Goal: Transaction & Acquisition: Subscribe to service/newsletter

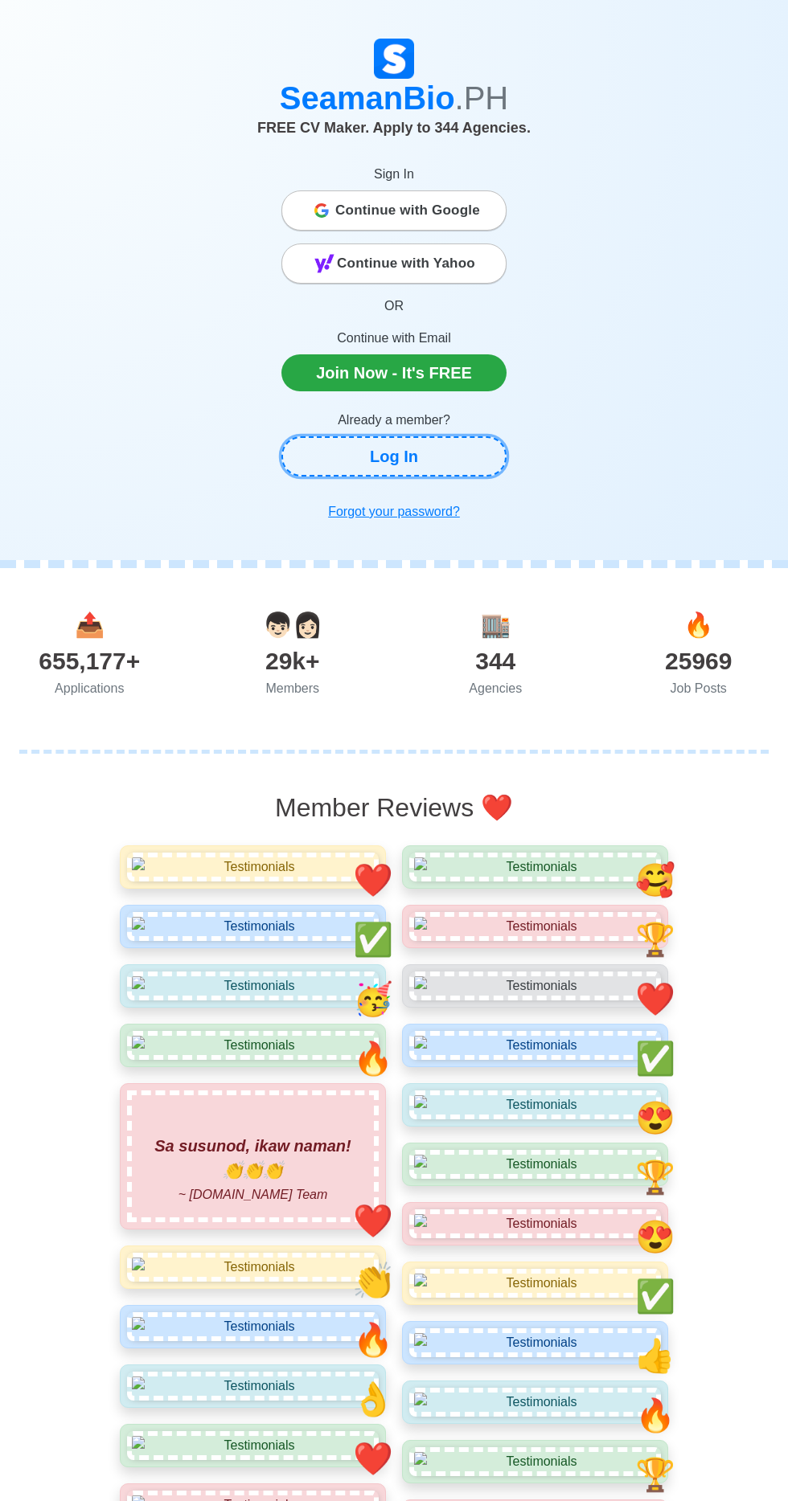
click at [453, 454] on link "Log In" at bounding box center [393, 456] width 225 height 40
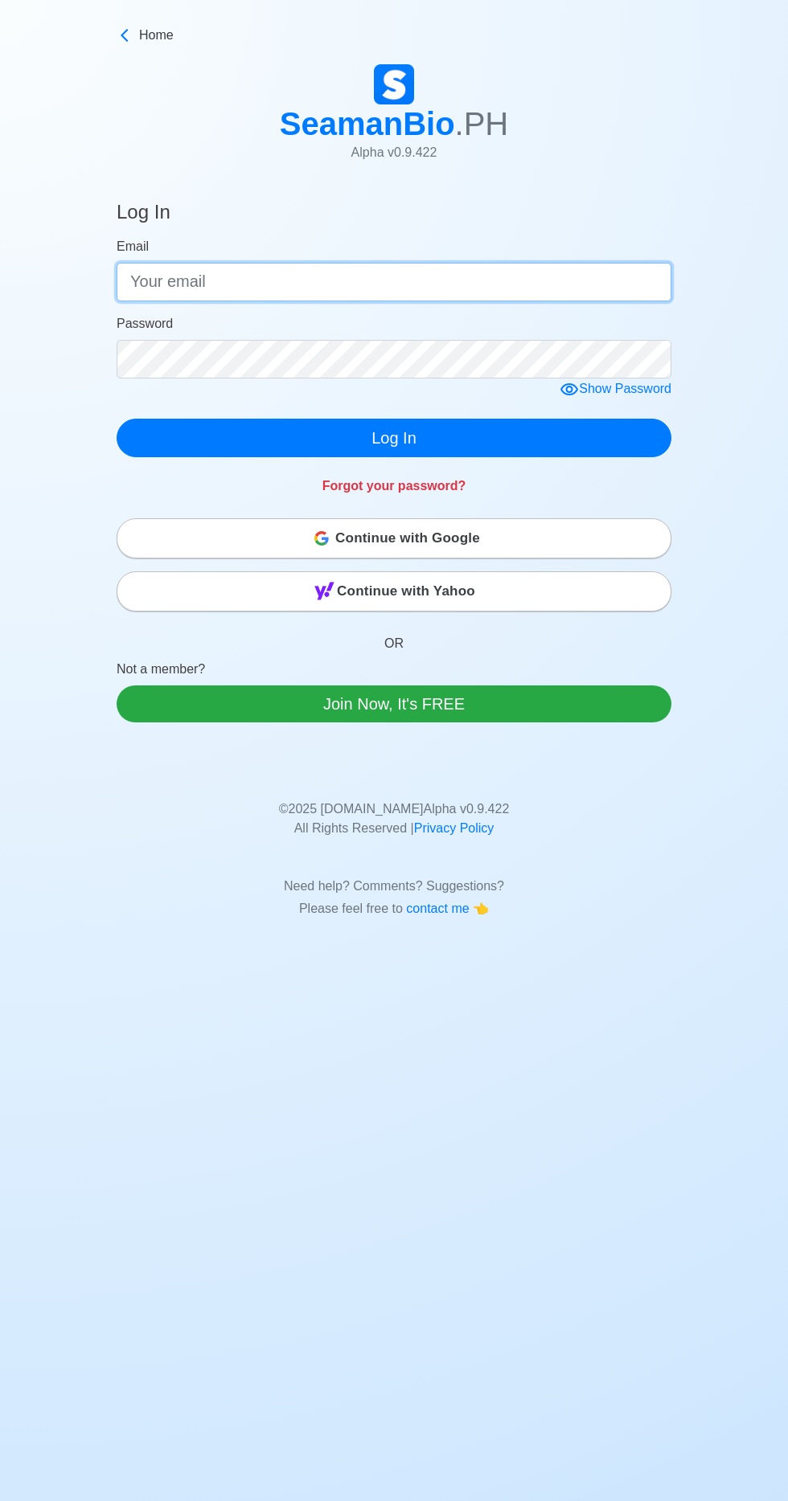
click at [485, 273] on input "Email" at bounding box center [394, 282] width 555 height 39
type input "pito"
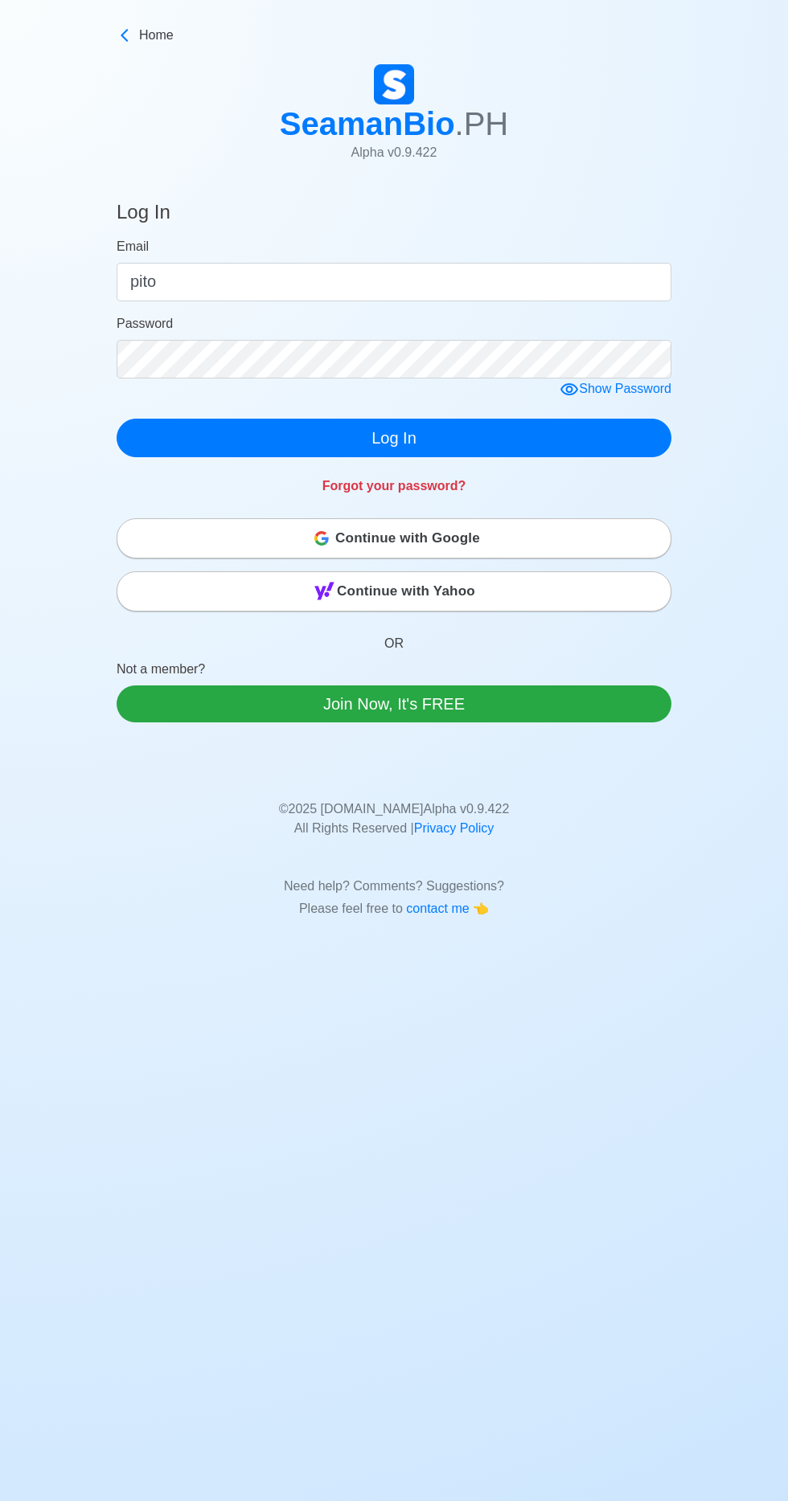
click at [117, 419] on button "Log In" at bounding box center [394, 438] width 555 height 39
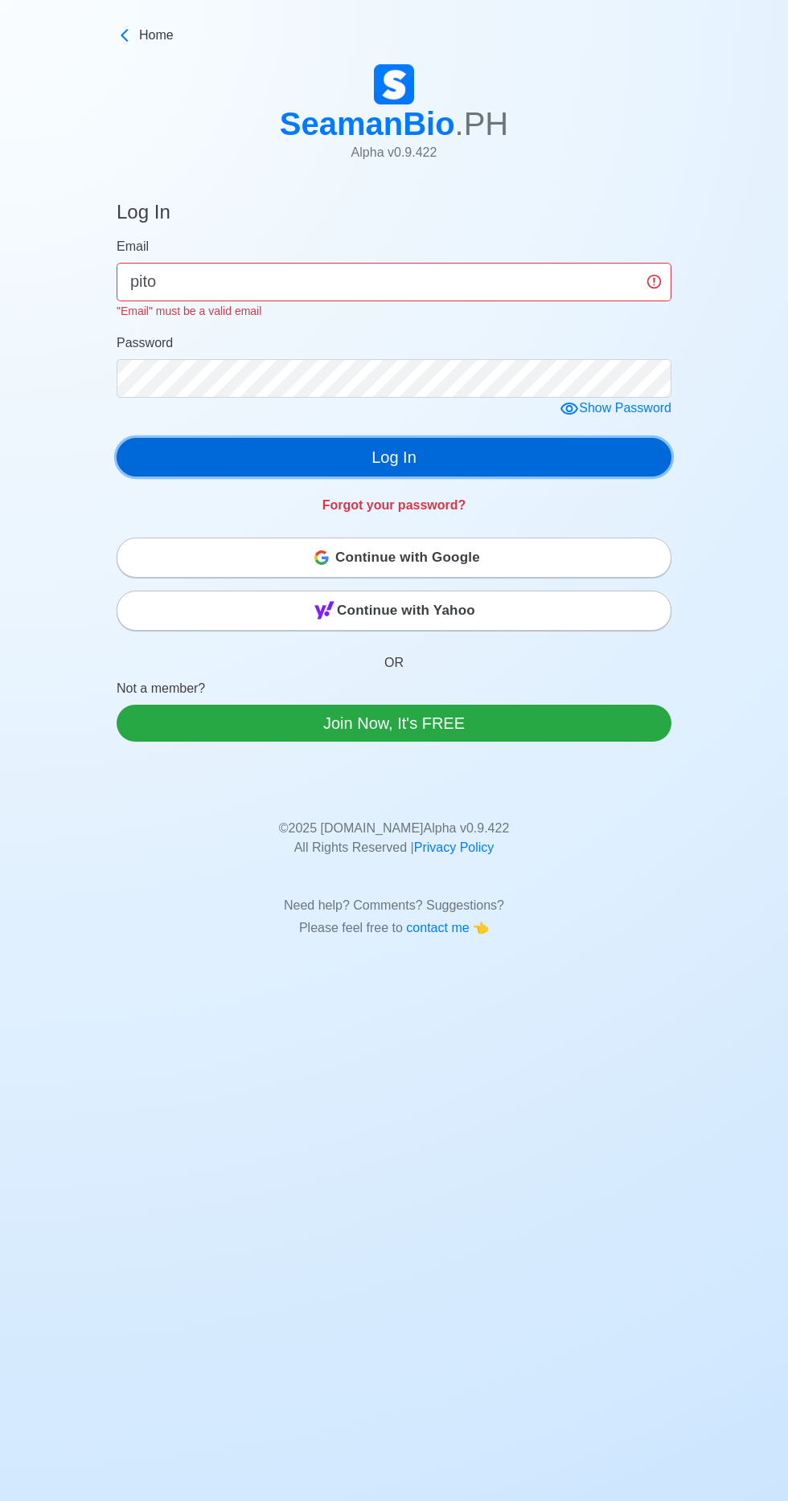
click at [461, 447] on button "Log In" at bounding box center [394, 457] width 555 height 39
click at [424, 452] on button "Log In" at bounding box center [394, 457] width 555 height 39
click at [417, 465] on button "Log In" at bounding box center [394, 457] width 555 height 39
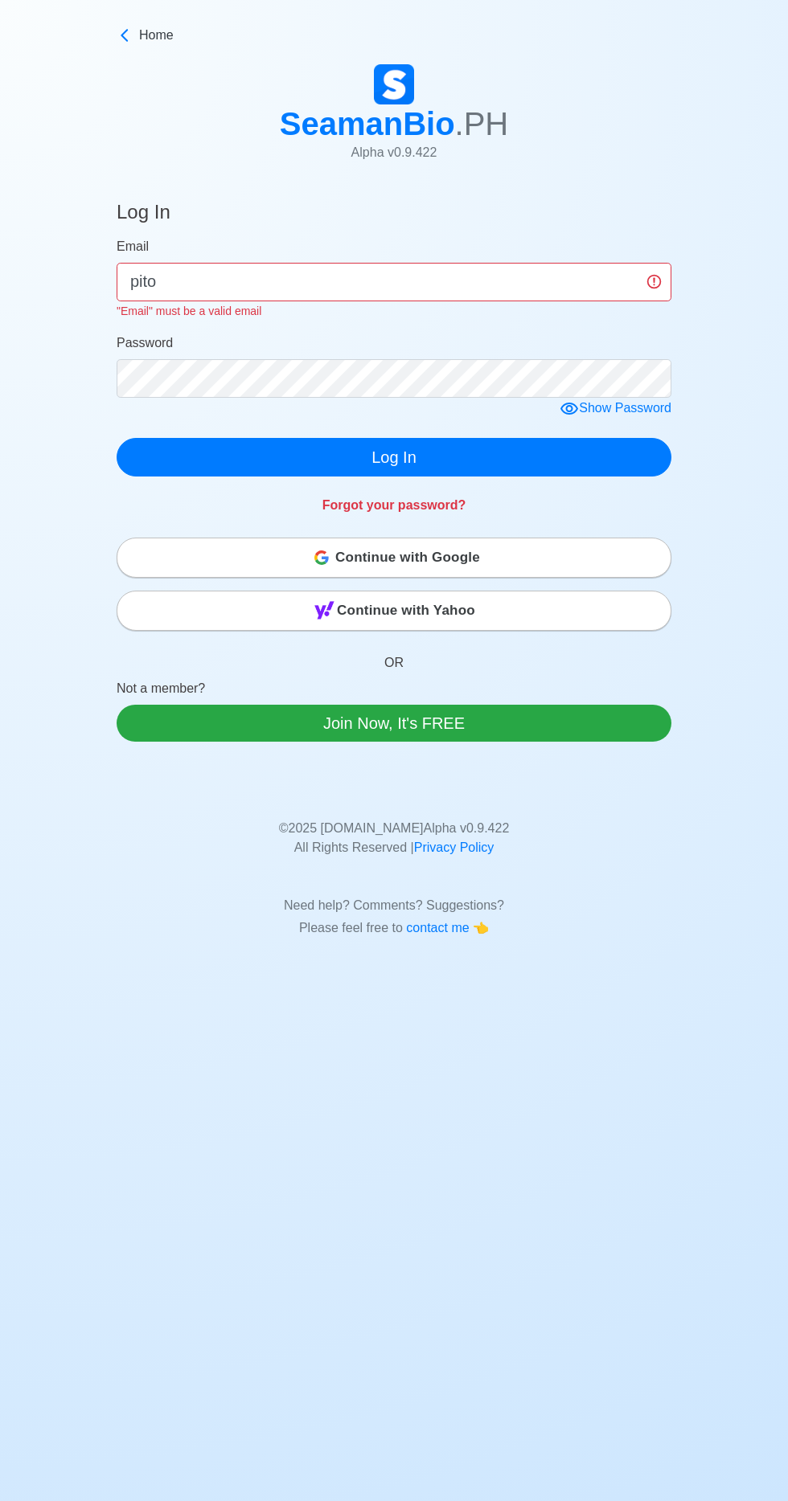
click at [653, 403] on div "Show Password" at bounding box center [615, 409] width 112 height 20
click at [574, 273] on input "pito" at bounding box center [394, 282] width 555 height 39
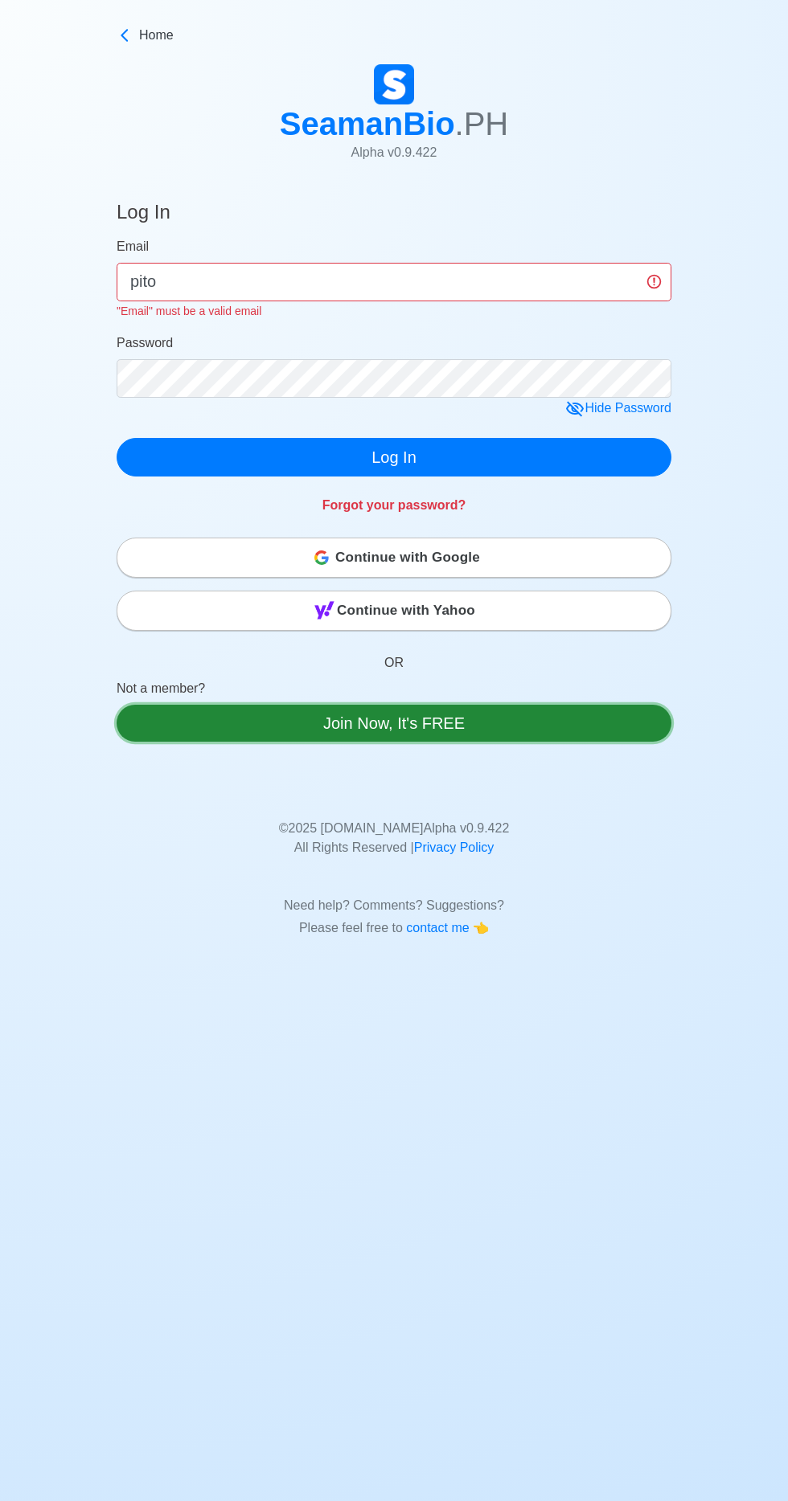
click at [522, 729] on link "Join Now, It's FREE" at bounding box center [394, 723] width 555 height 37
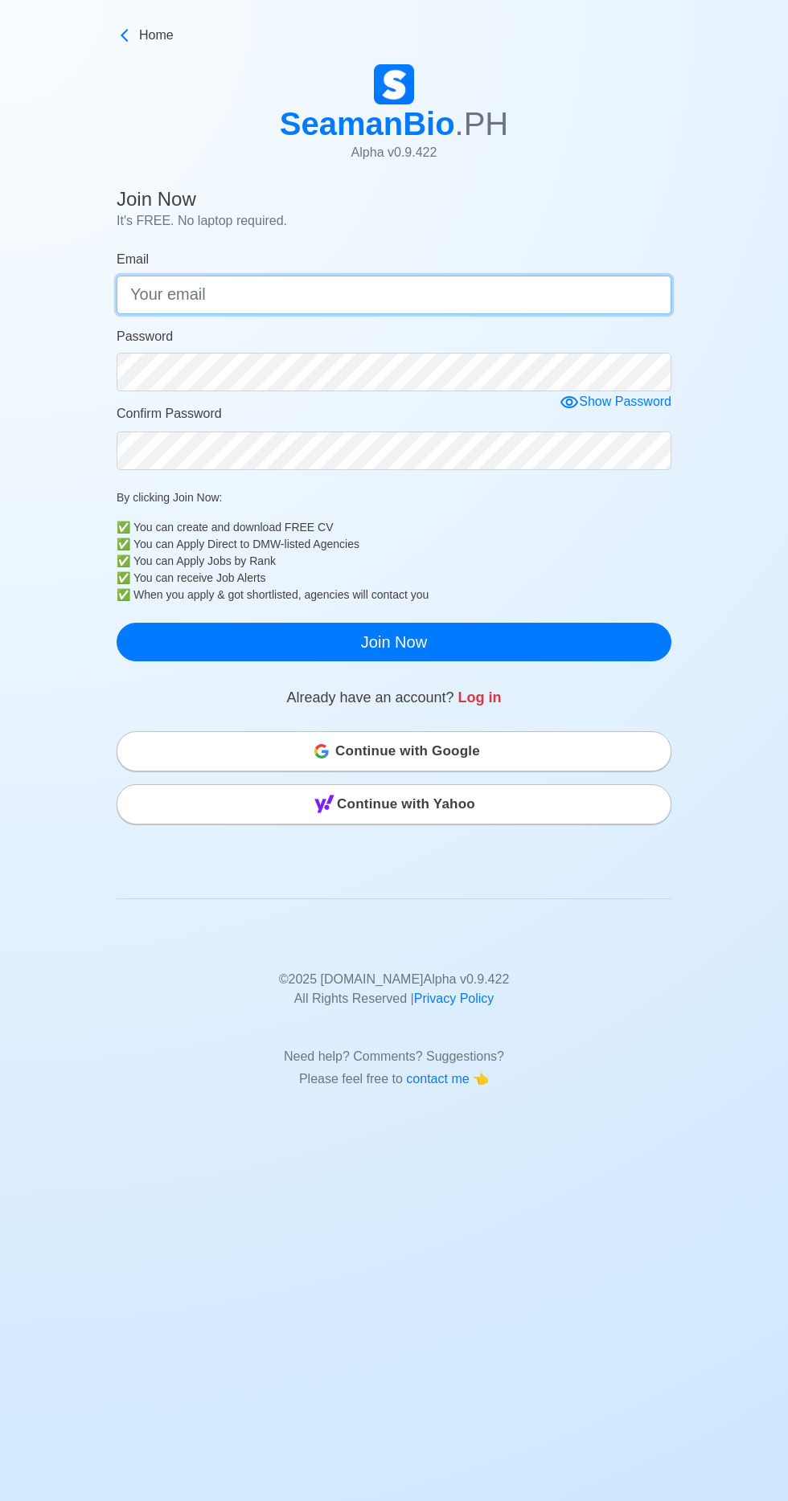
click at [506, 293] on input "Email" at bounding box center [394, 295] width 555 height 39
type input "pito"
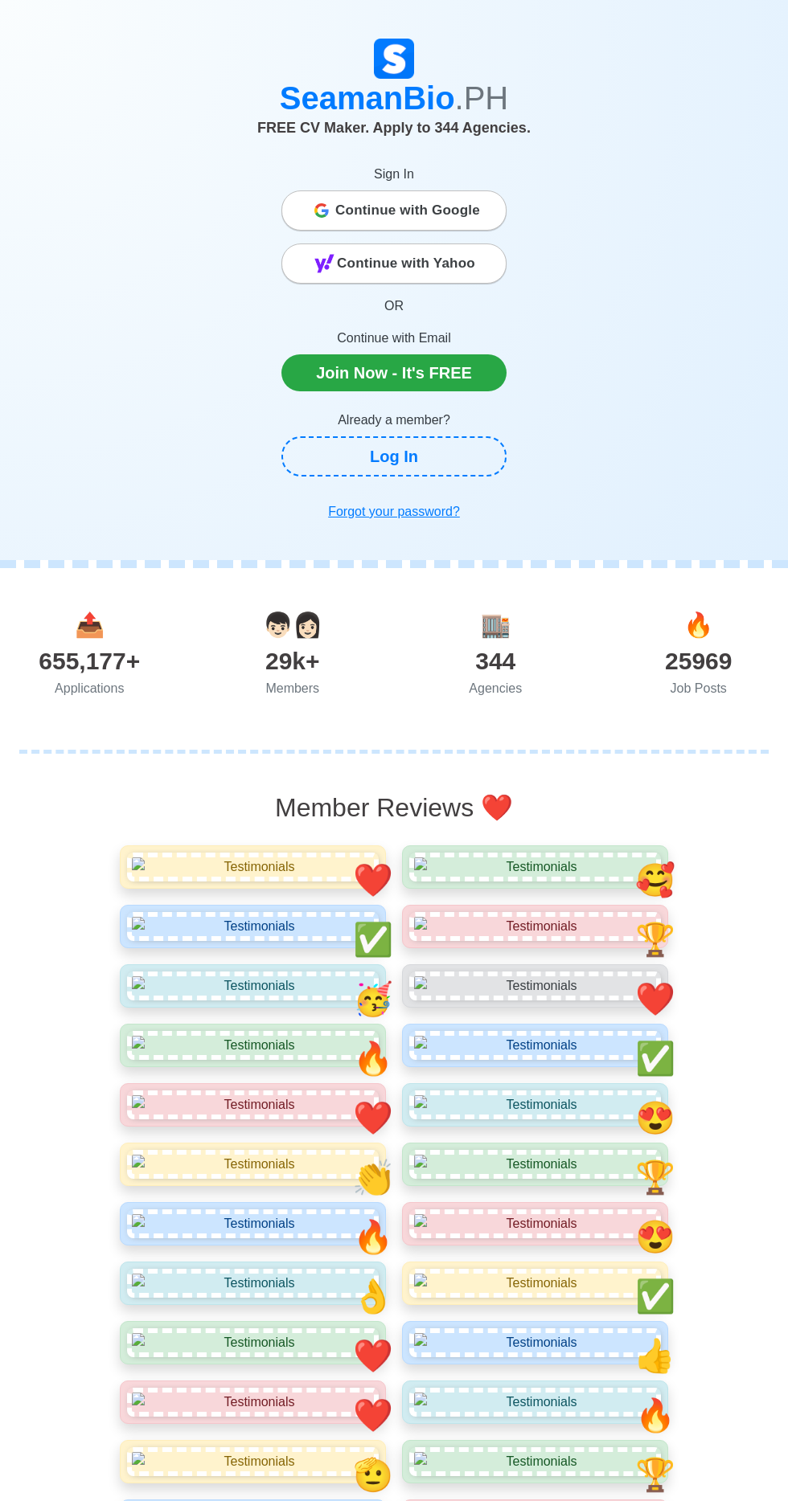
click at [468, 203] on span "Continue with Google" at bounding box center [407, 210] width 145 height 32
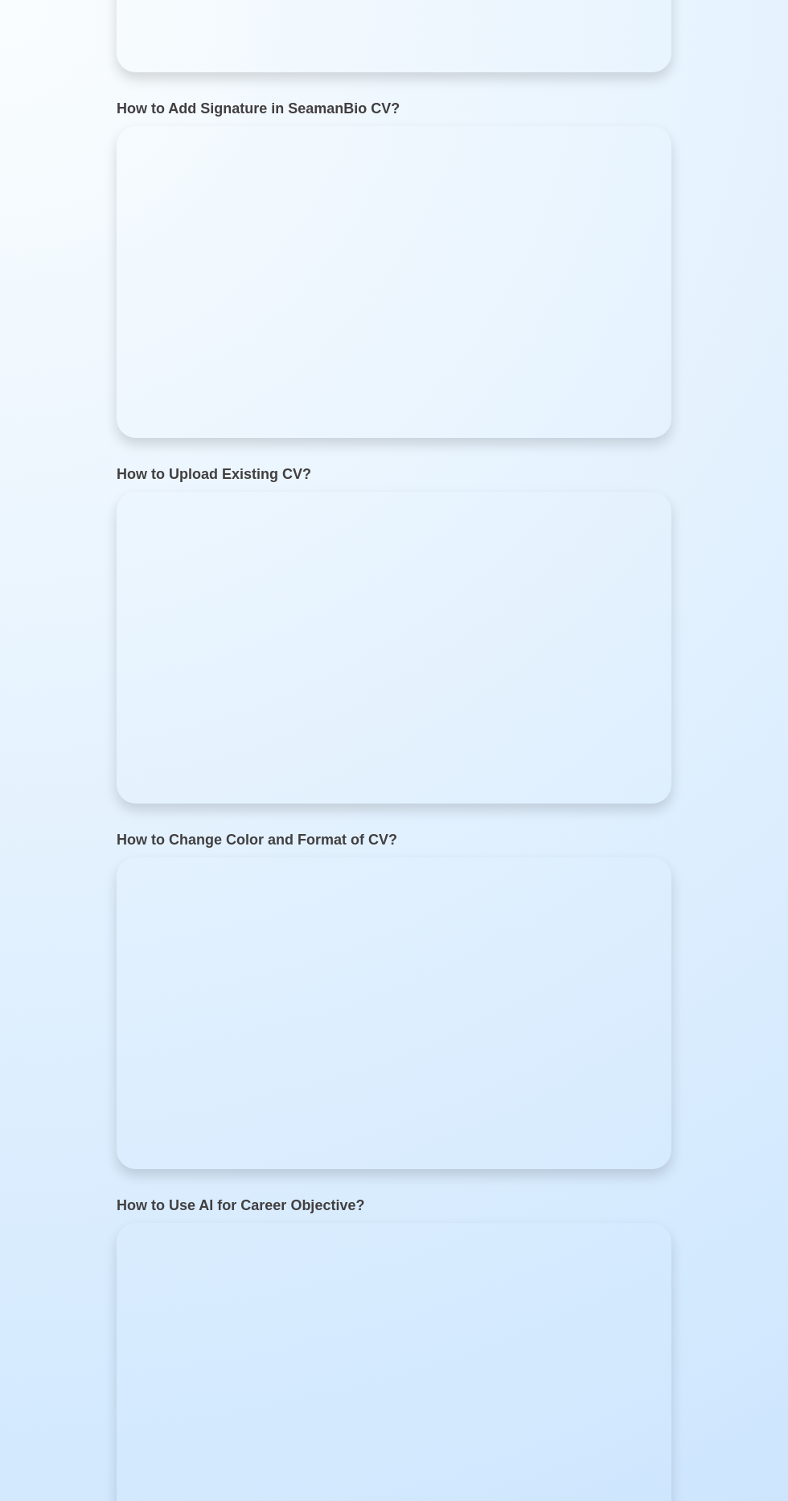
scroll to position [4499, 0]
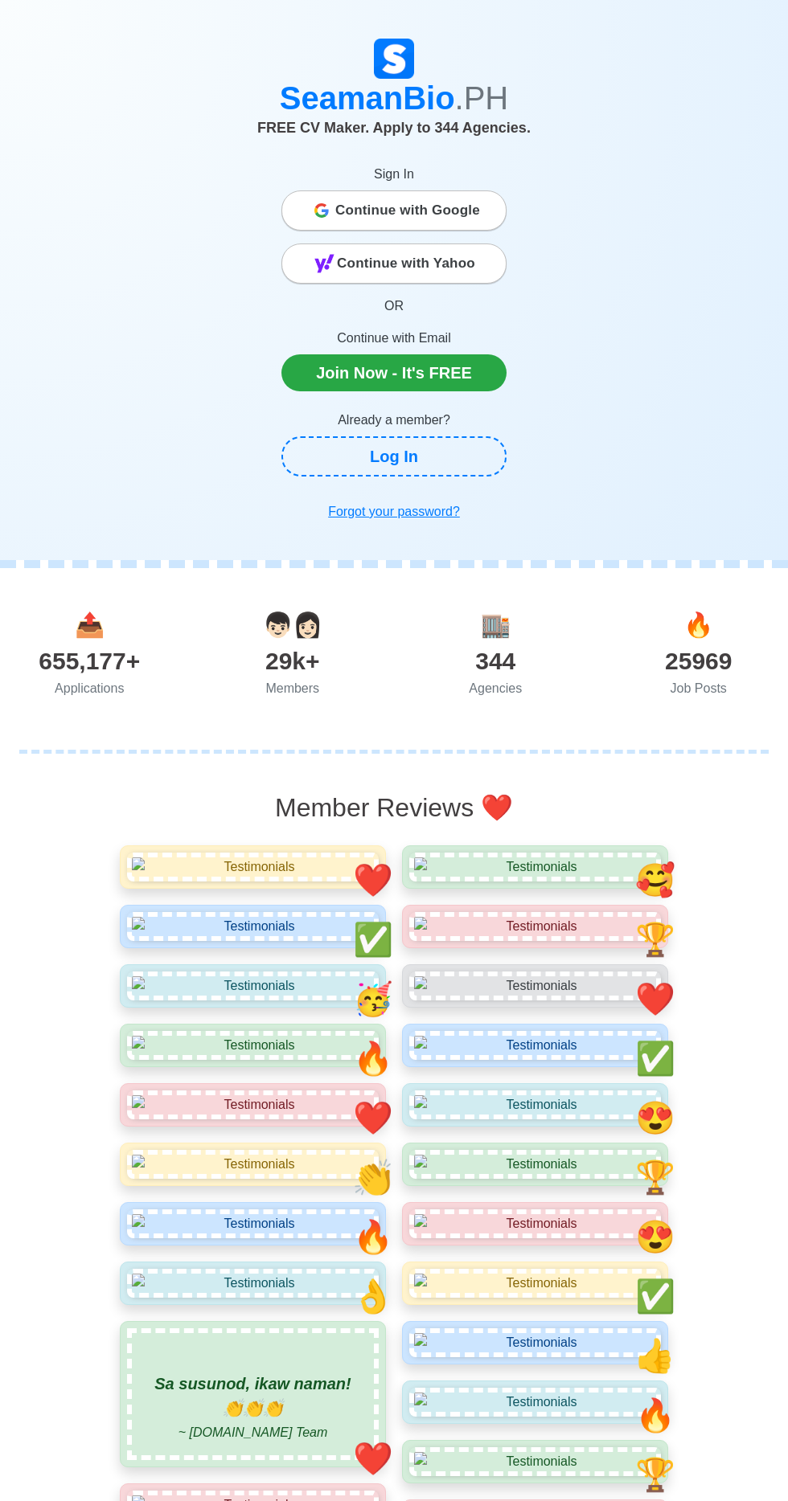
click at [457, 272] on span "Continue with Yahoo" at bounding box center [406, 264] width 138 height 32
